Goal: Information Seeking & Learning: Learn about a topic

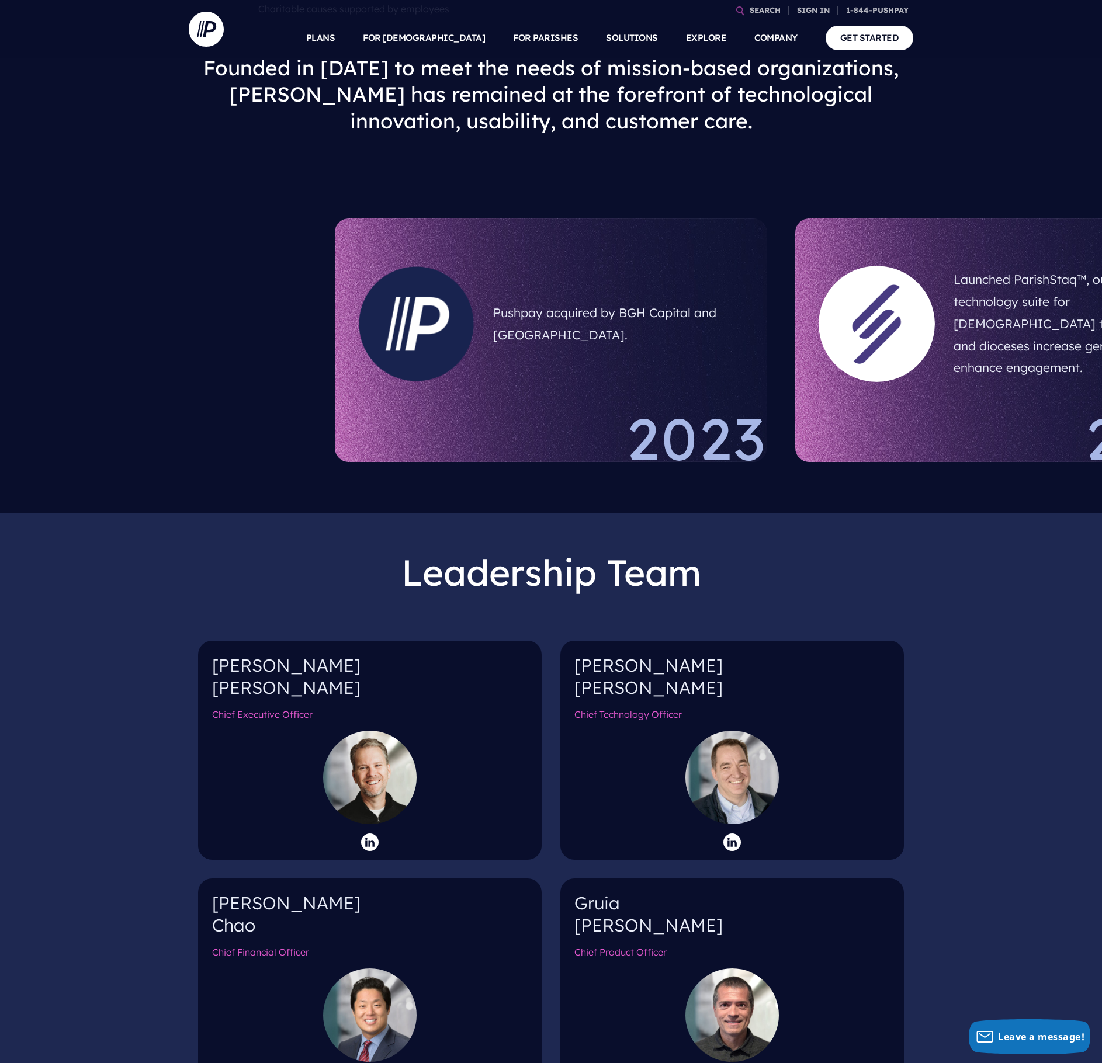
scroll to position [511, 0]
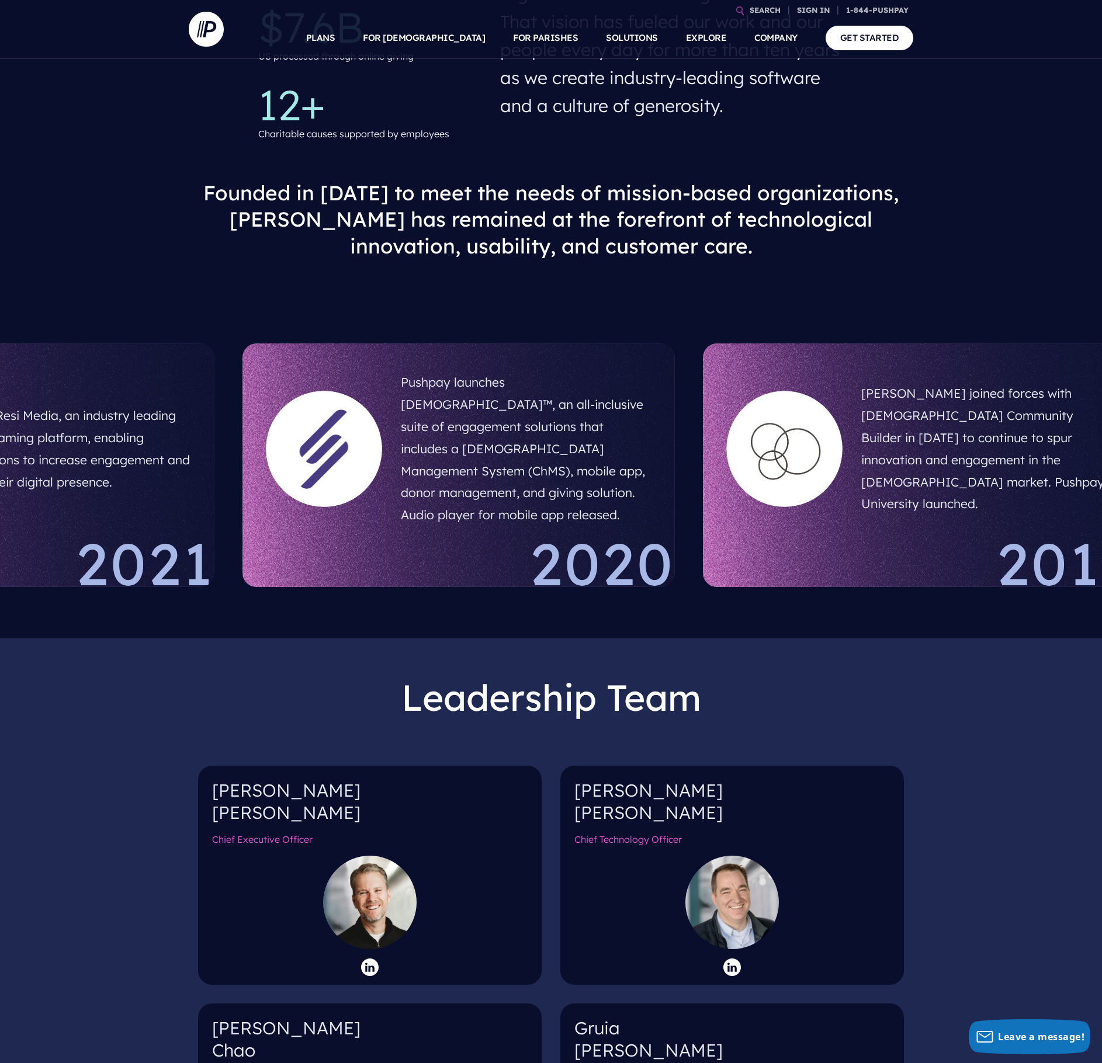
click at [4, 418] on h5 "Acquired Resi Media, an industry leading video streaming platform, enabling org…" at bounding box center [65, 449] width 251 height 98
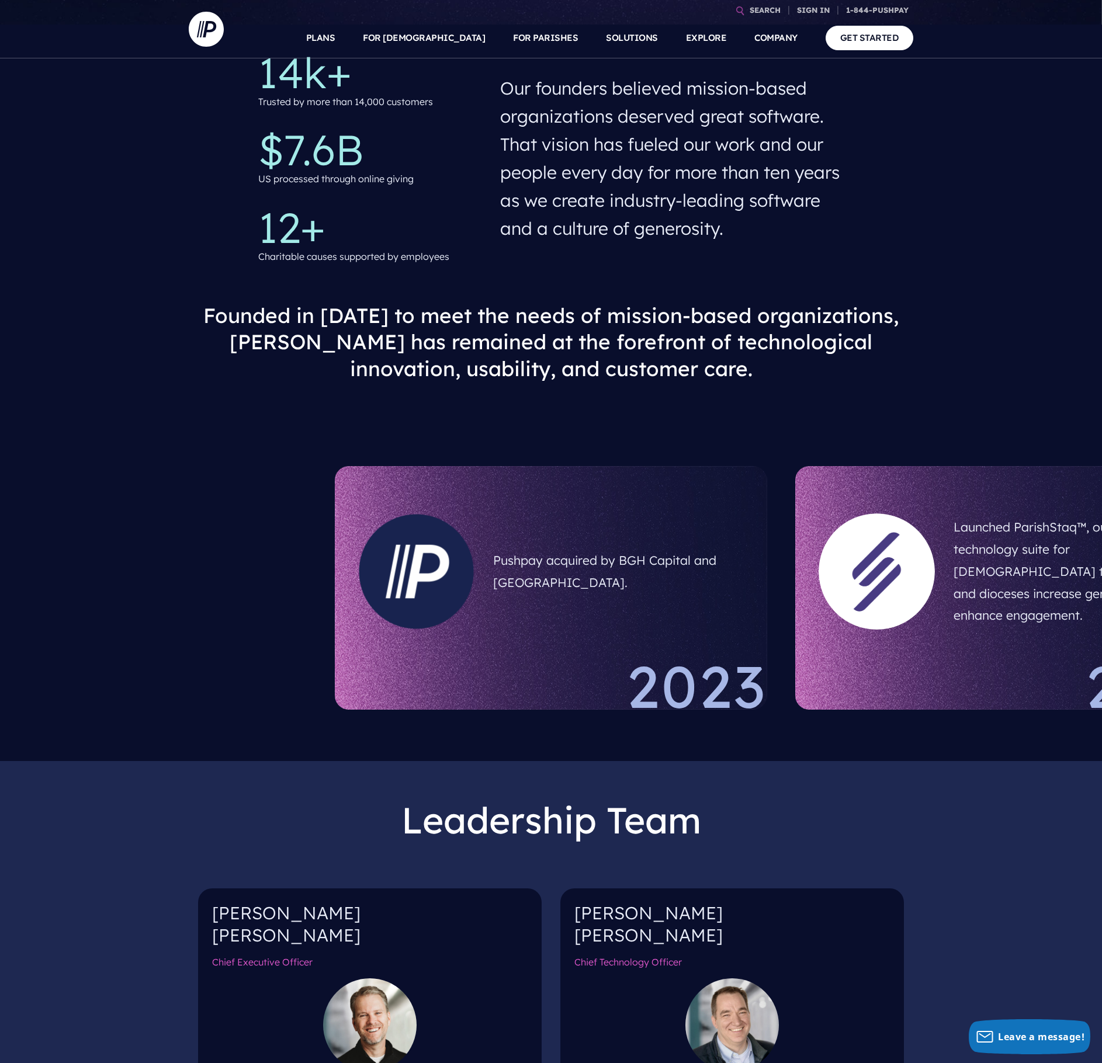
scroll to position [0, 0]
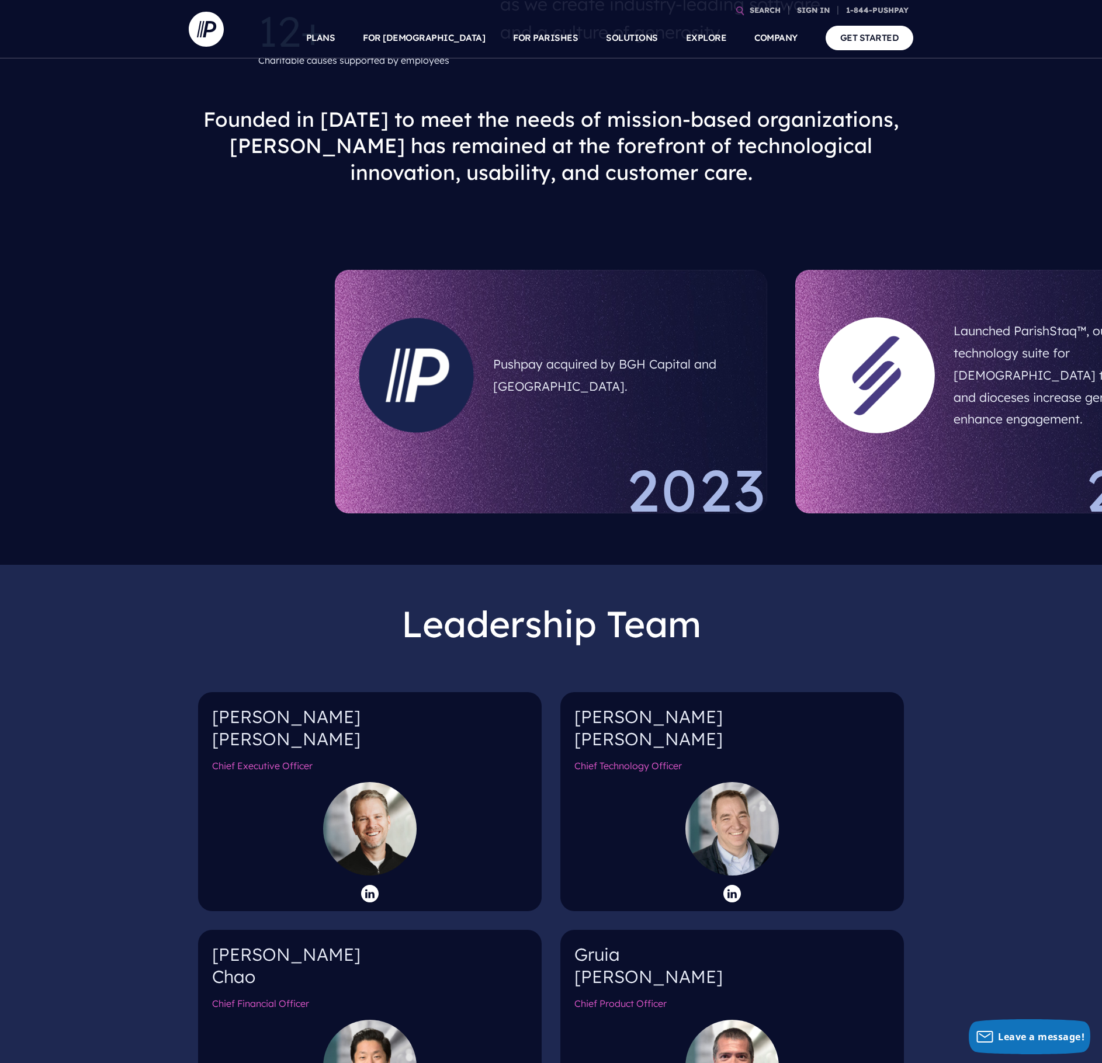
click at [550, 437] on div "Pushpay acquired by BGH Capital and Sixth Street. 2023" at bounding box center [551, 392] width 432 height 244
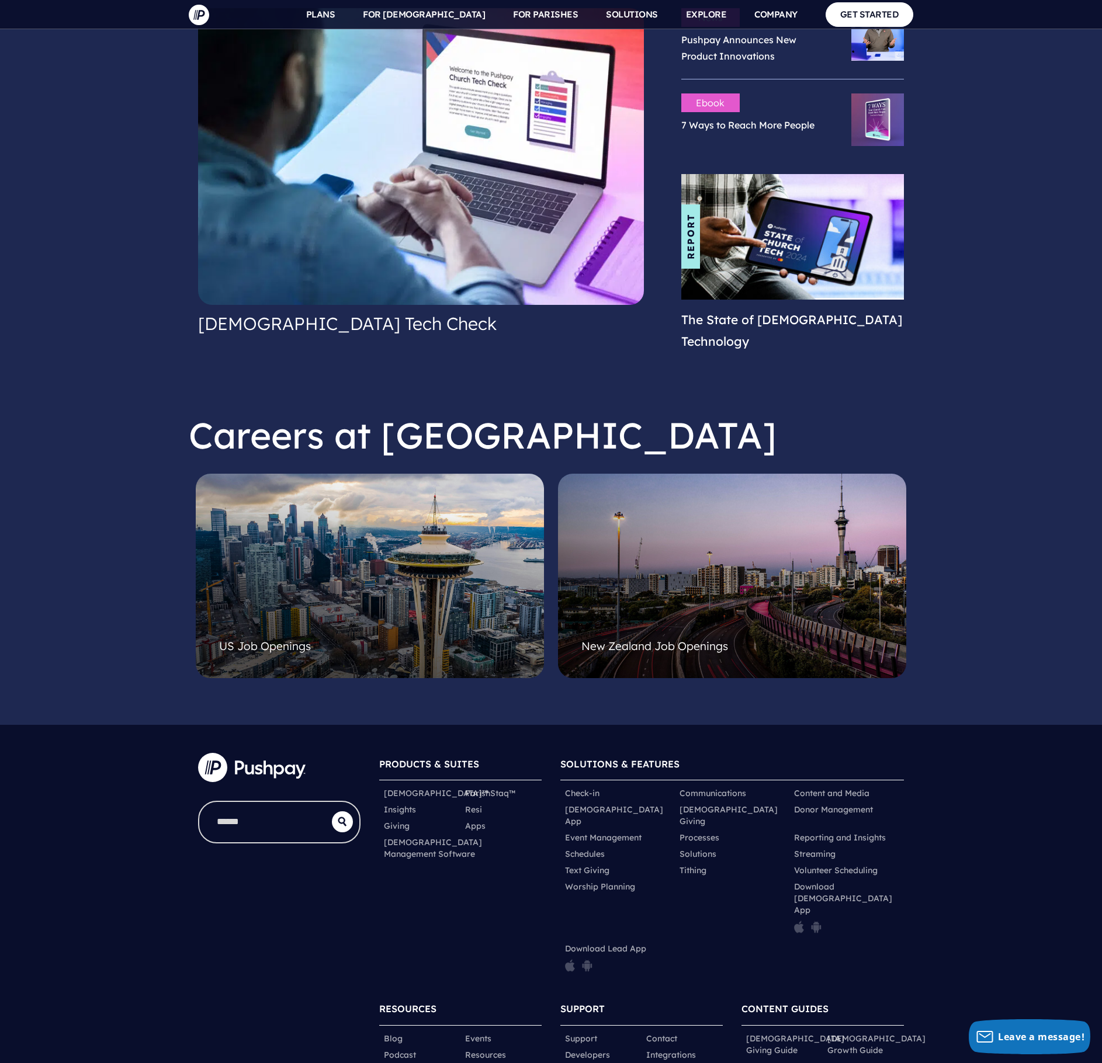
scroll to position [2649, 0]
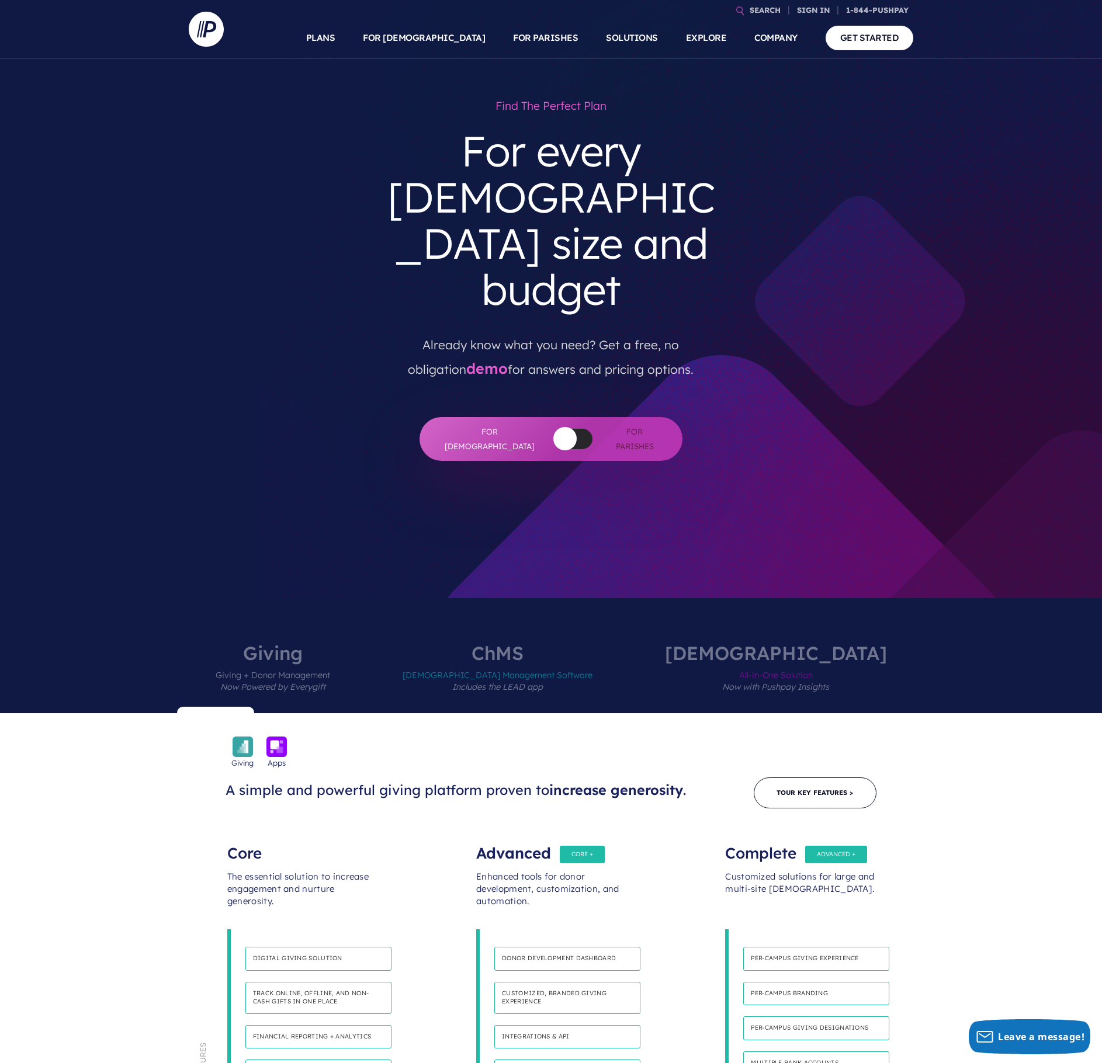
scroll to position [1309, 0]
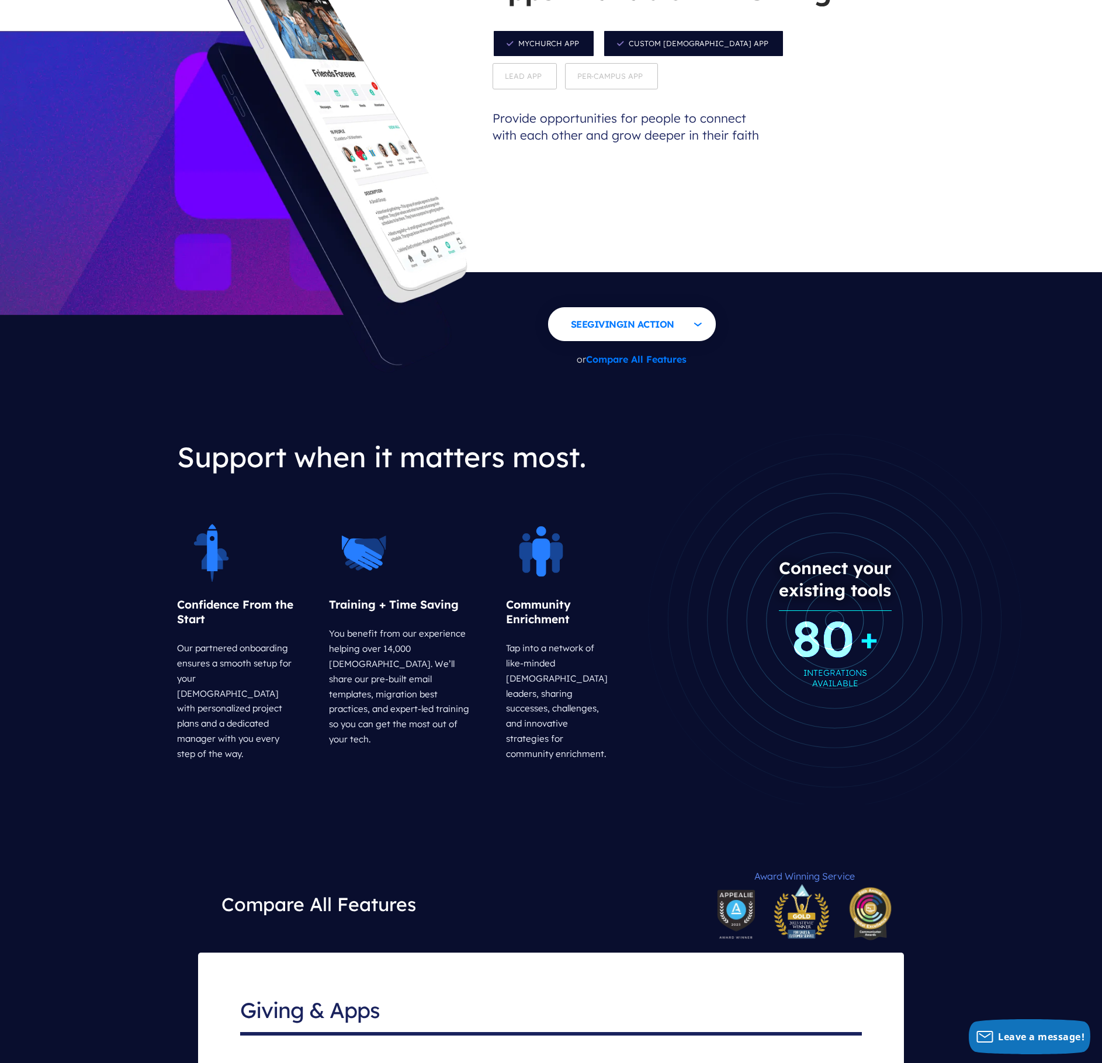
click at [334, 622] on p "You benefit from our experience helping over 14,000 [DEMOGRAPHIC_DATA]. We’ll s…" at bounding box center [400, 687] width 142 height 130
click at [476, 563] on div "Confidence From the Start Our partnered onboarding ensures a smooth setup for y…" at bounding box center [401, 624] width 449 height 283
copy p "You benefit from our experience helping over 14,000 [DEMOGRAPHIC_DATA]."
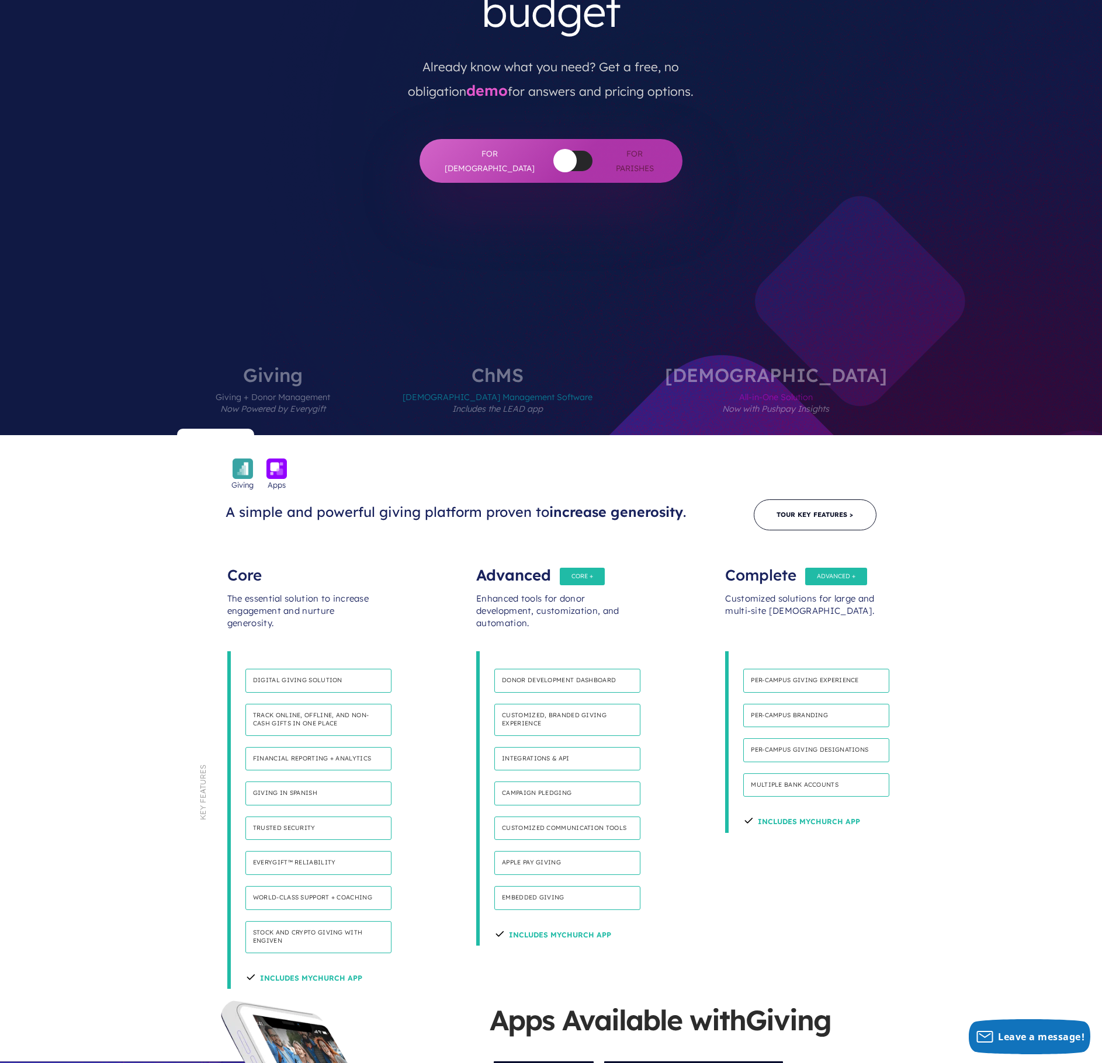
scroll to position [0, 0]
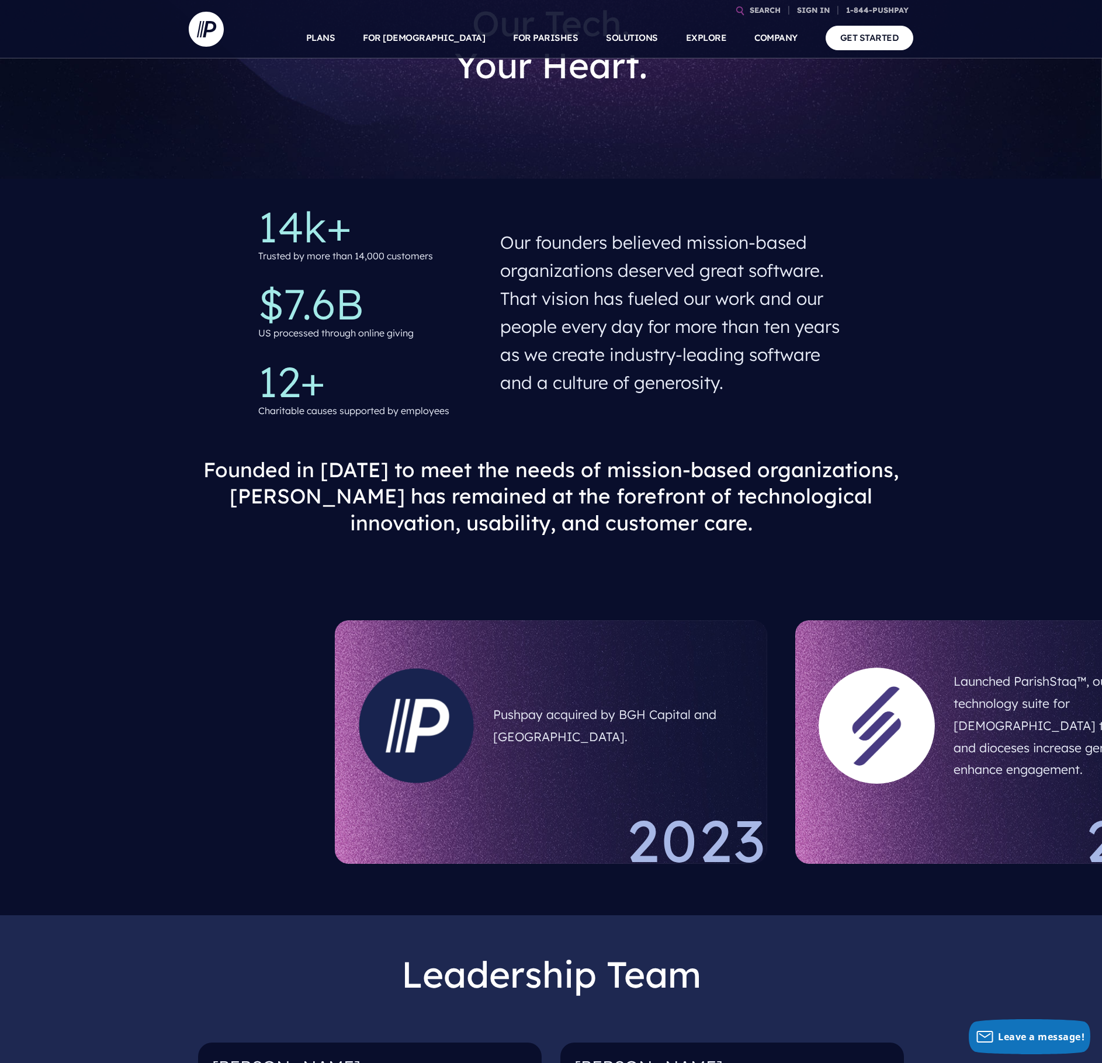
scroll to position [195, 0]
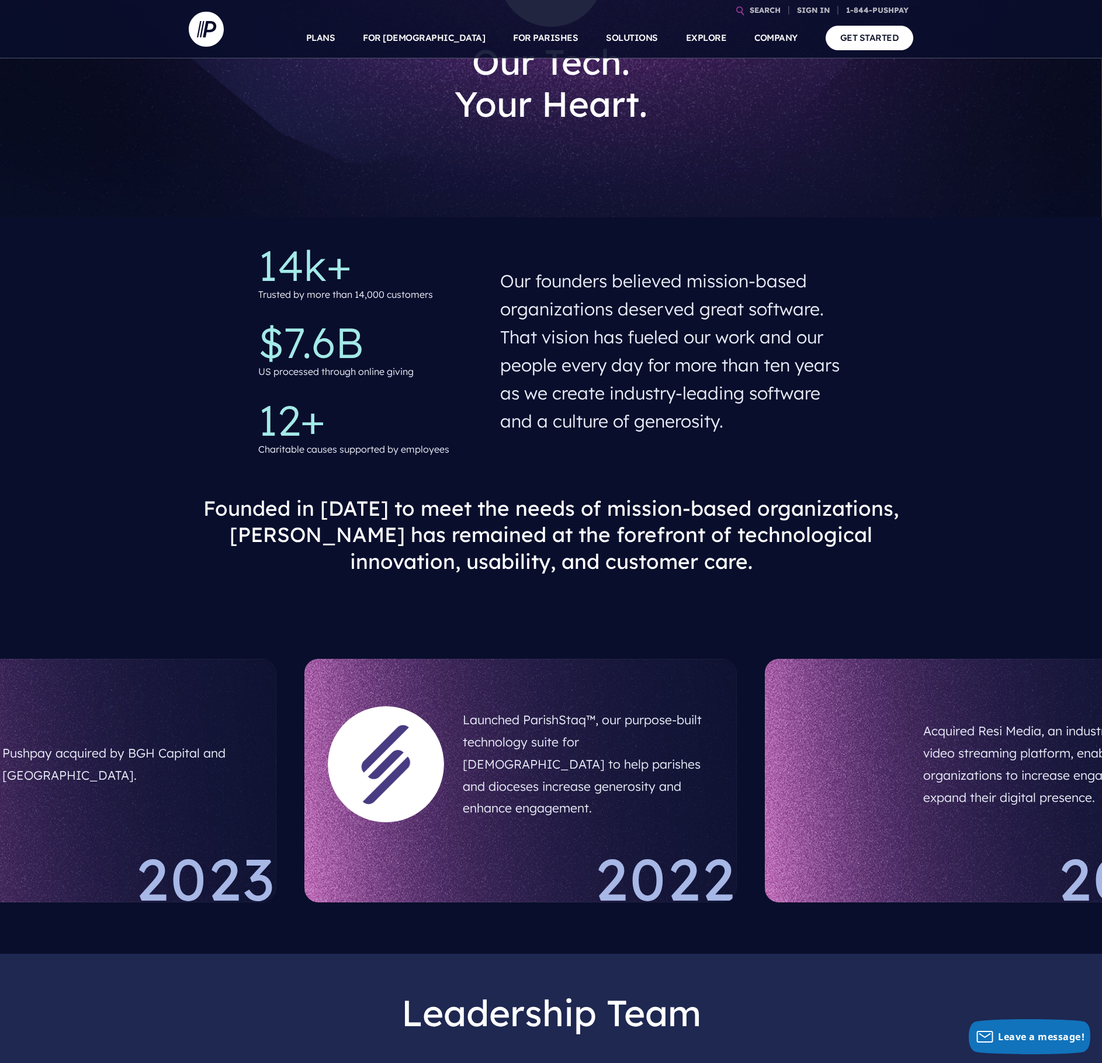
click at [425, 739] on div "Launched ParishStaq™, our purpose-built technology suite for Catholic churches …" at bounding box center [520, 781] width 432 height 244
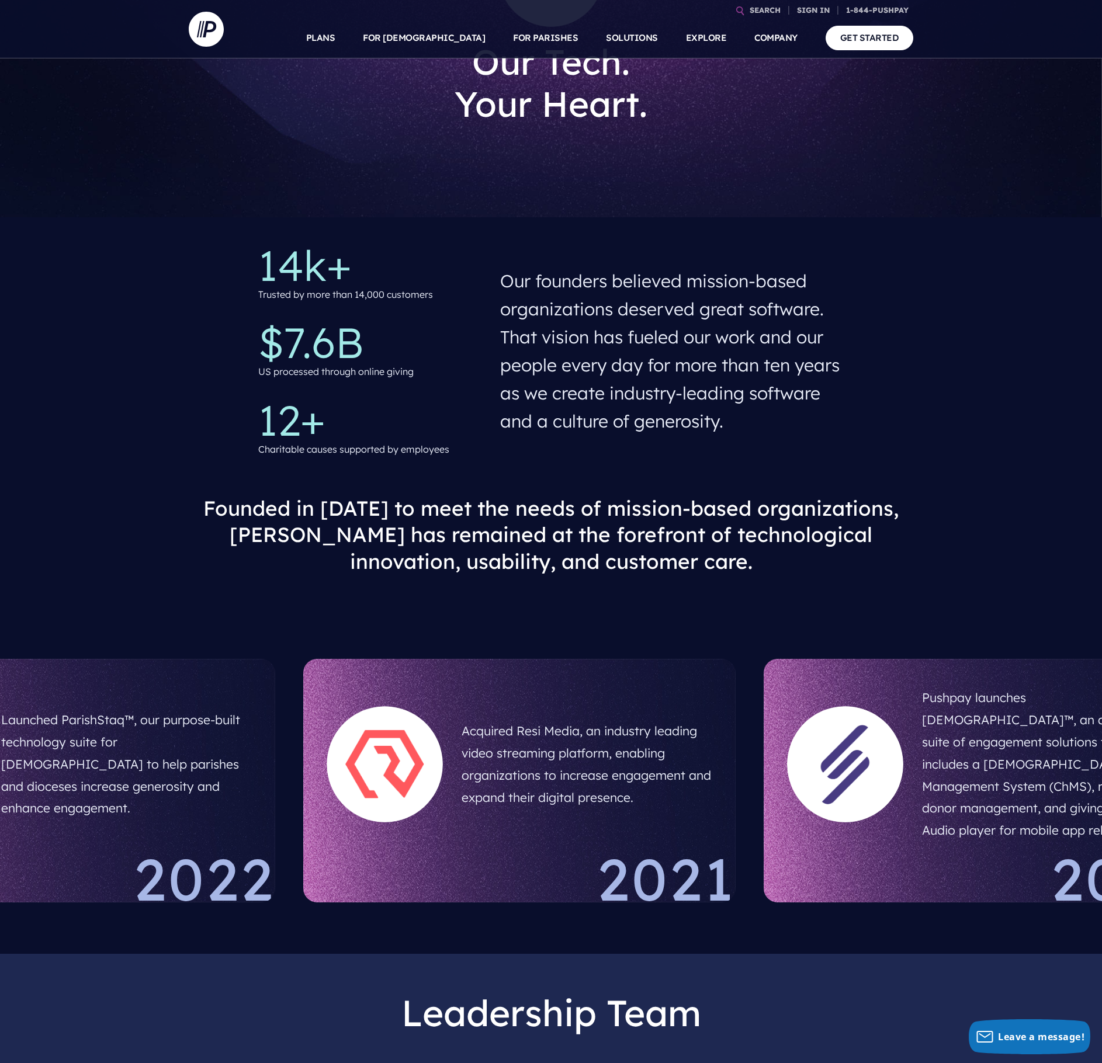
click at [383, 742] on div at bounding box center [385, 764] width 116 height 116
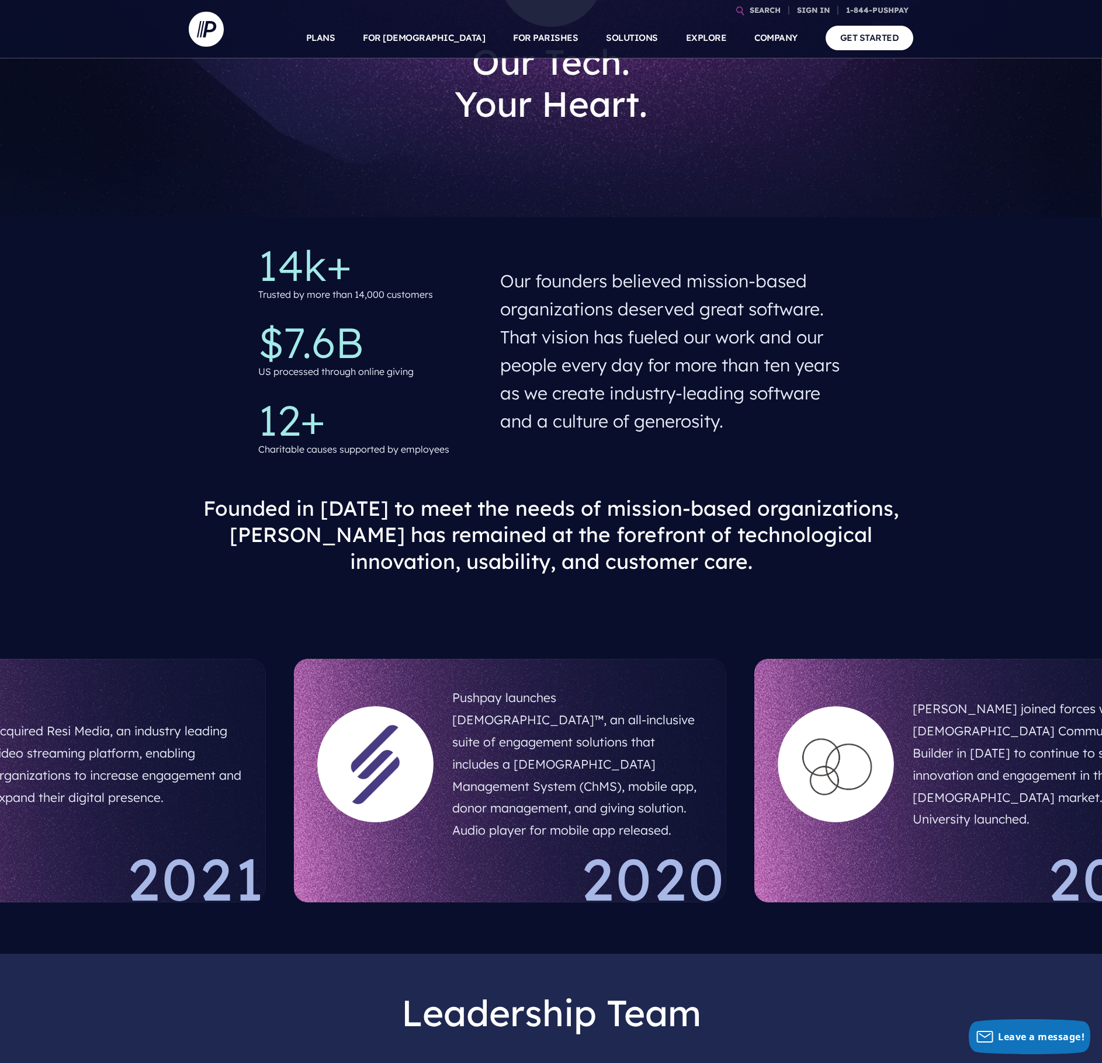
click at [324, 748] on div at bounding box center [375, 764] width 116 height 116
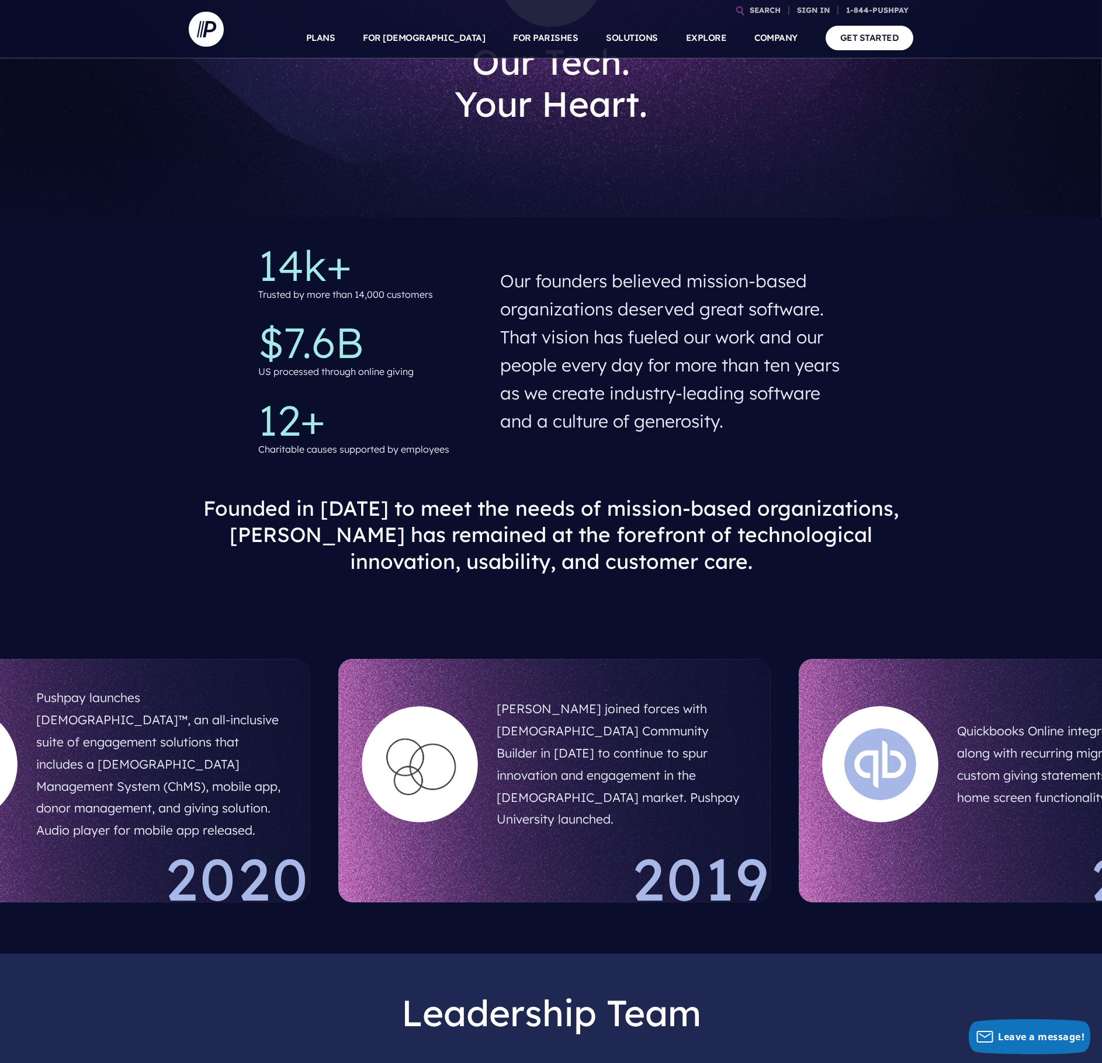
click at [409, 744] on div at bounding box center [420, 764] width 116 height 116
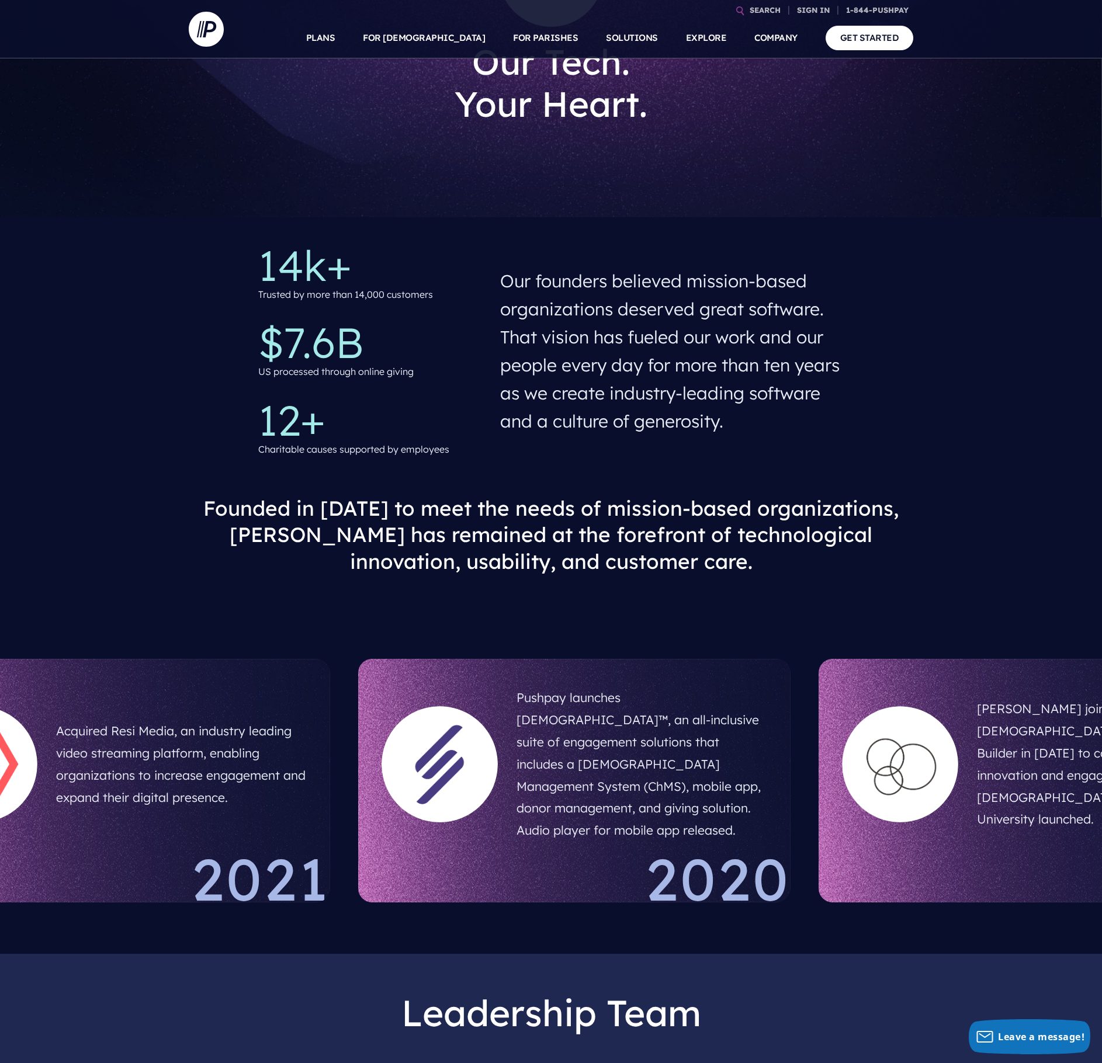
click at [859, 762] on div at bounding box center [900, 764] width 116 height 116
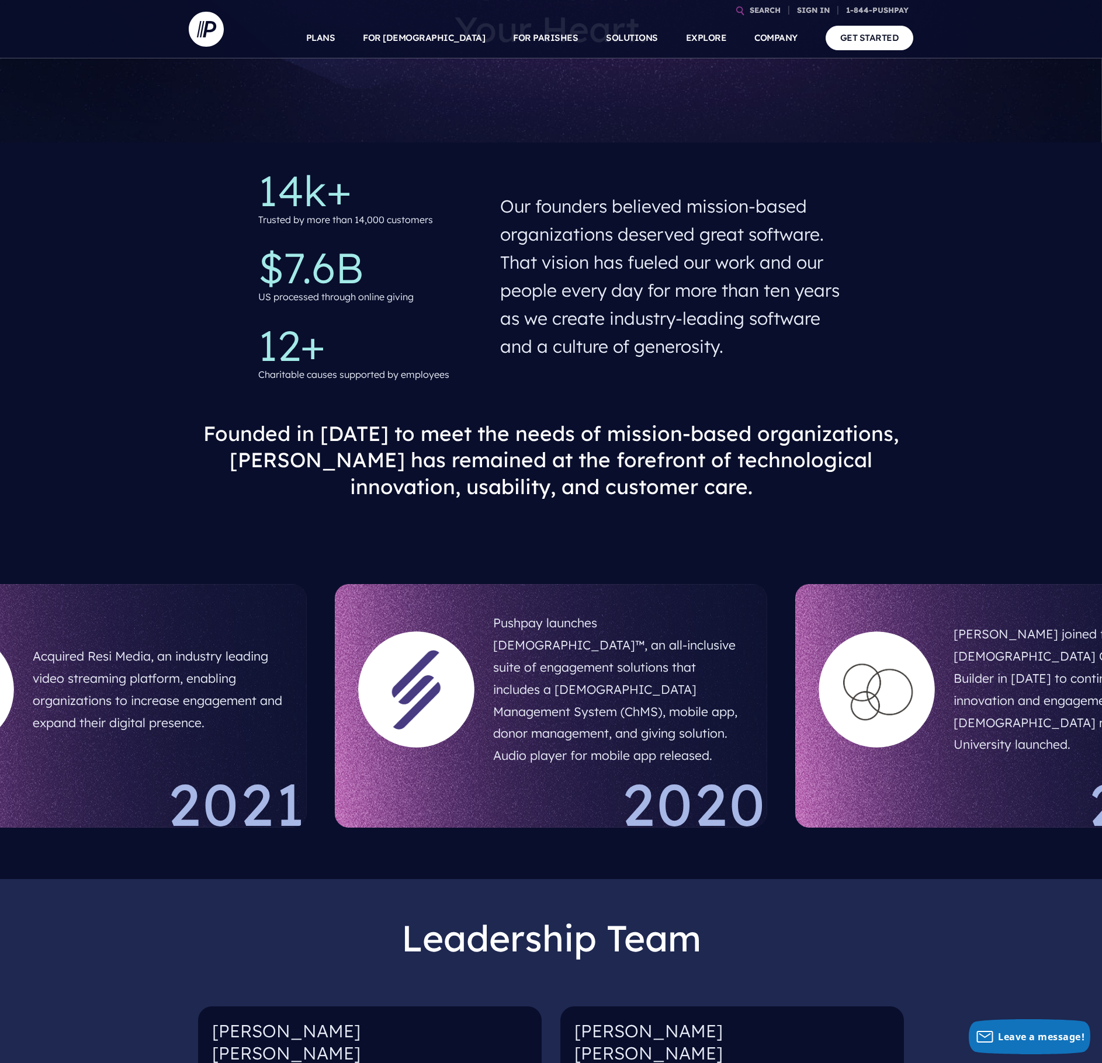
scroll to position [312, 0]
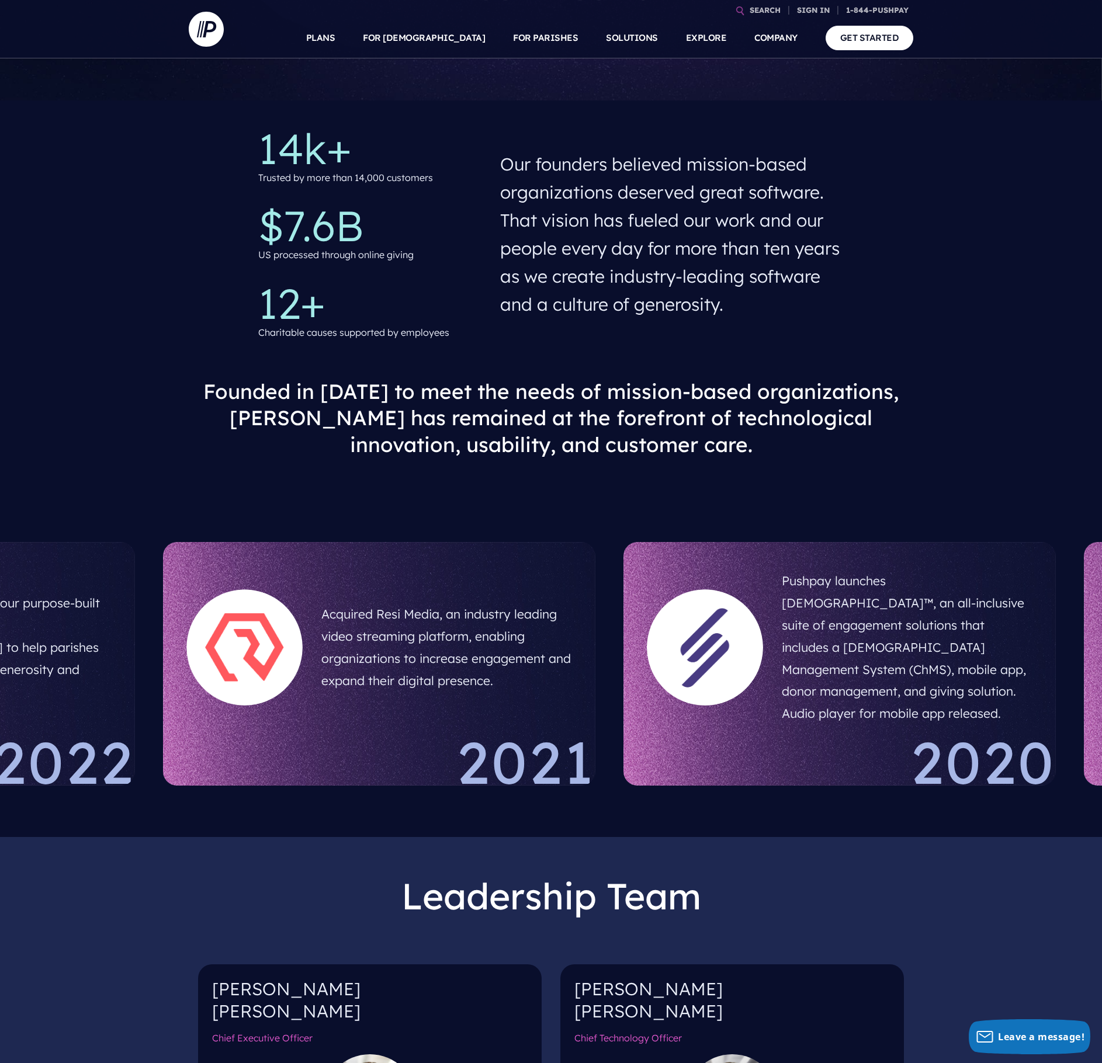
click at [822, 667] on h5 "Pushpay launches ChurchStaq™, an all-inclusive suite of engagement solutions th…" at bounding box center [907, 648] width 251 height 164
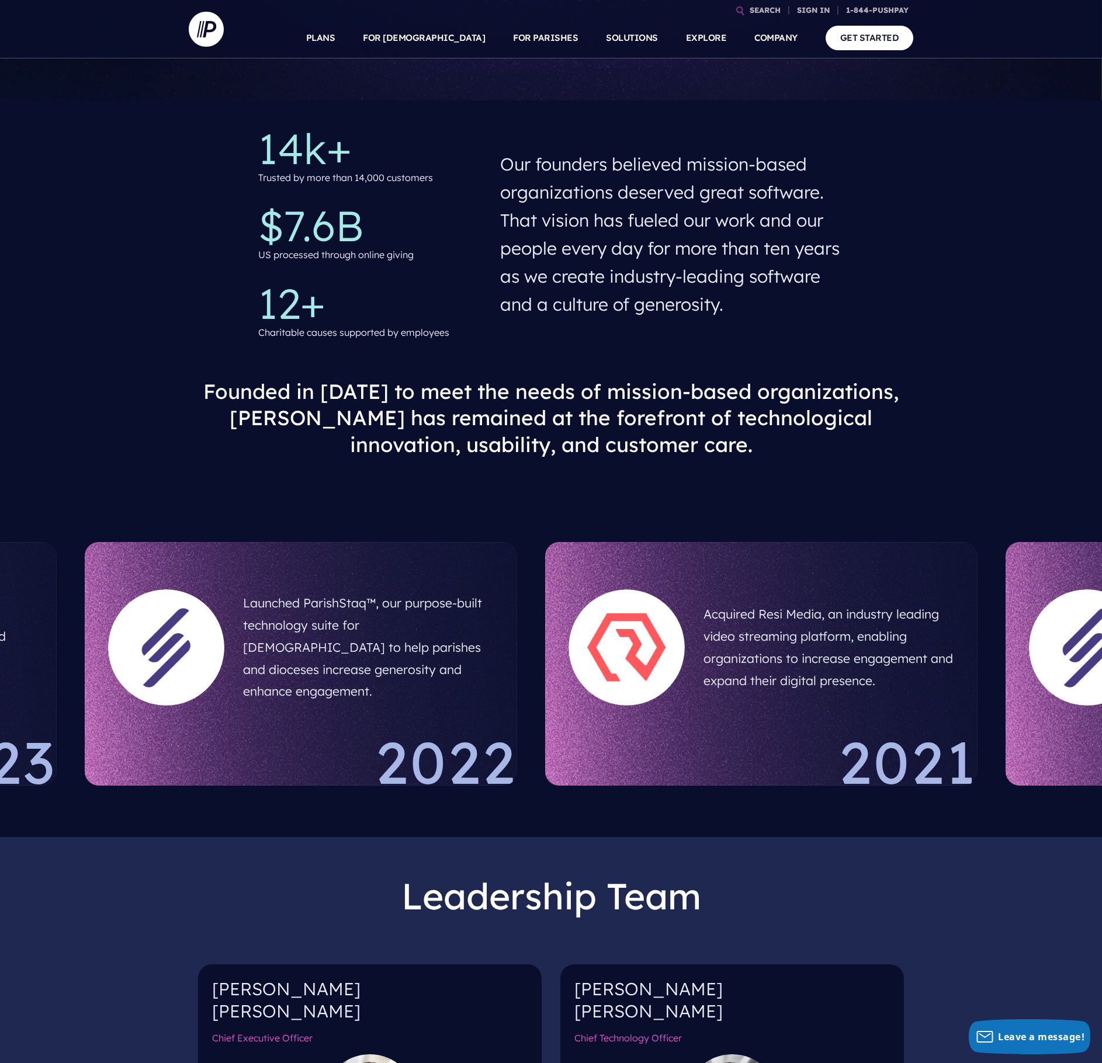
click at [978, 733] on div "Acquired Resi Media, an industry leading video streaming platform, enabling org…" at bounding box center [761, 664] width 432 height 244
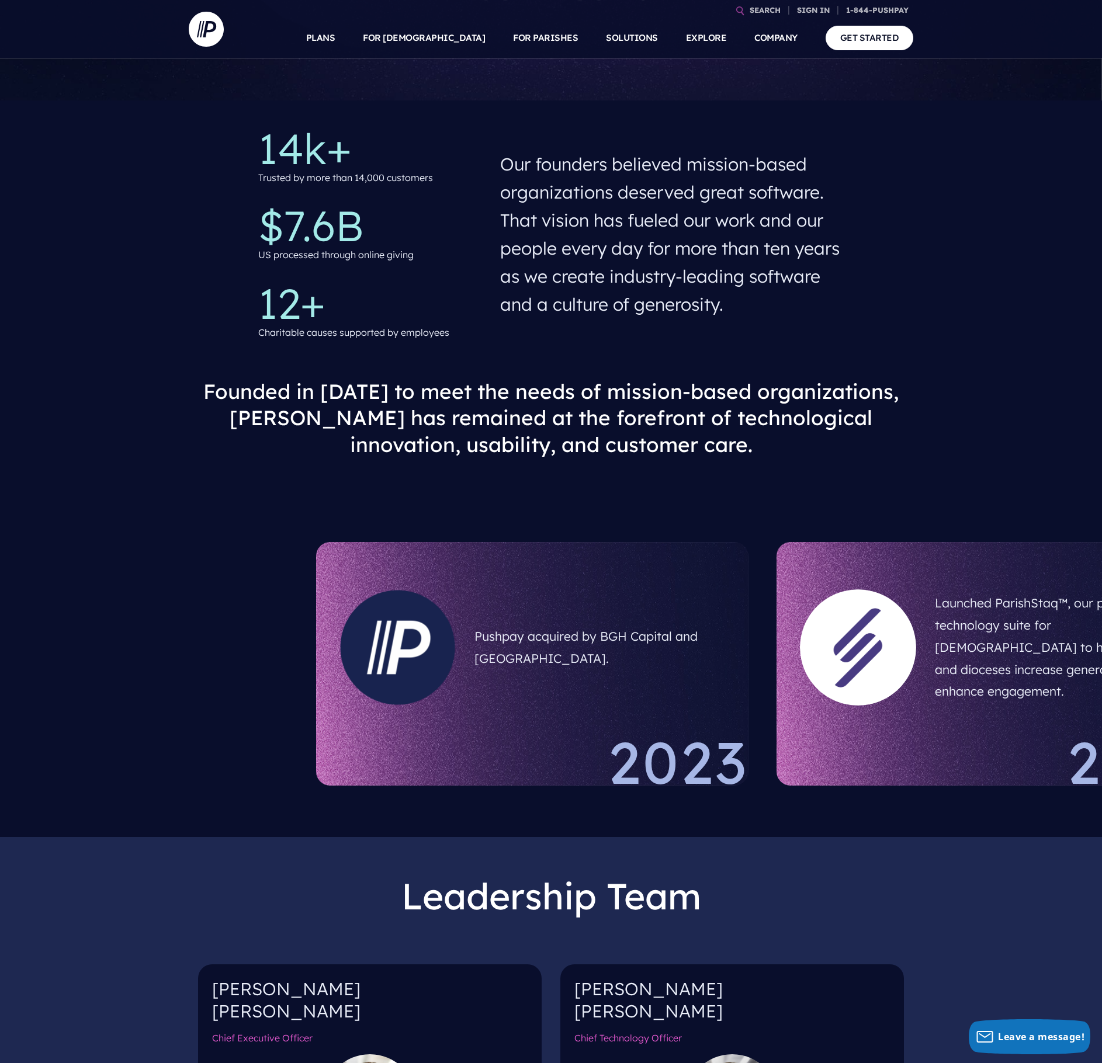
click at [895, 704] on div at bounding box center [858, 647] width 135 height 135
